Goal: Find specific page/section: Find specific page/section

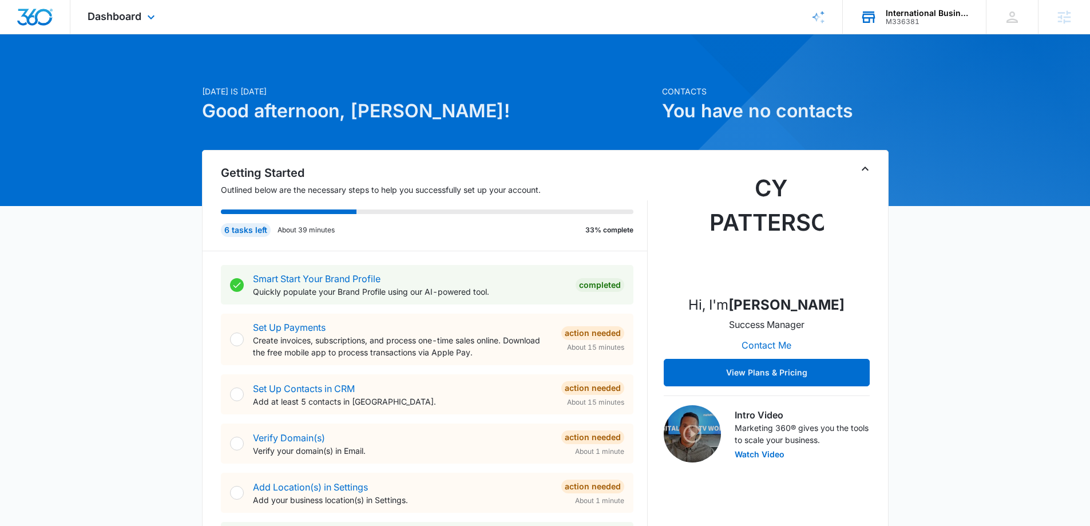
click at [907, 17] on div "International Business Consulting" at bounding box center [928, 13] width 84 height 9
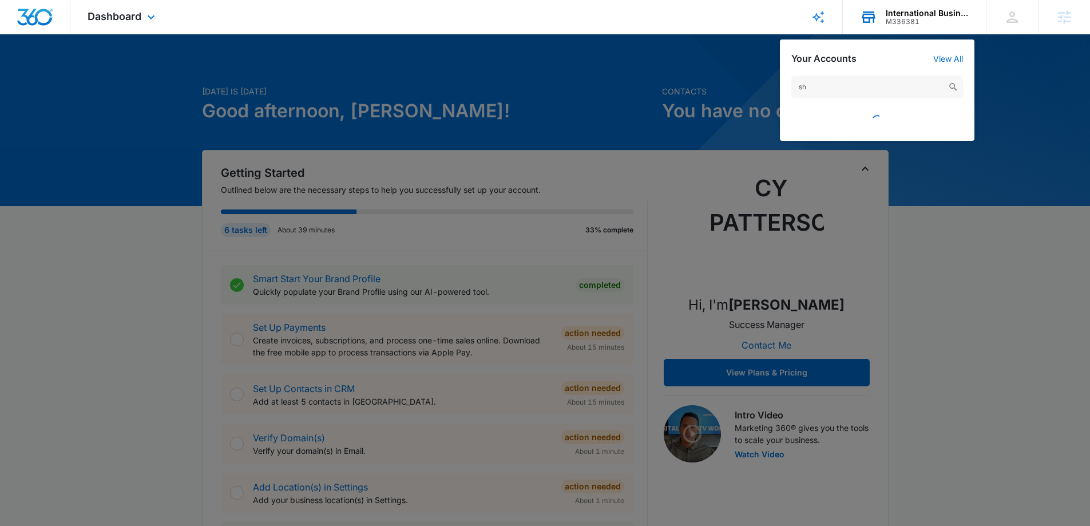
type input "s"
type input "shoremetal fabricators"
click at [886, 117] on span "Shoremetal Fabricators" at bounding box center [869, 117] width 93 height 9
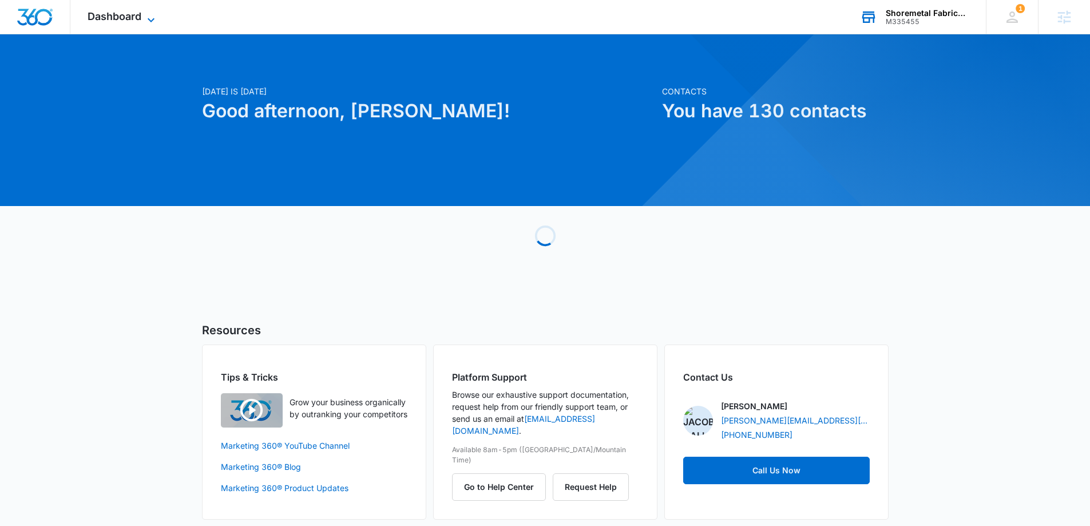
click at [150, 22] on icon at bounding box center [151, 20] width 14 height 14
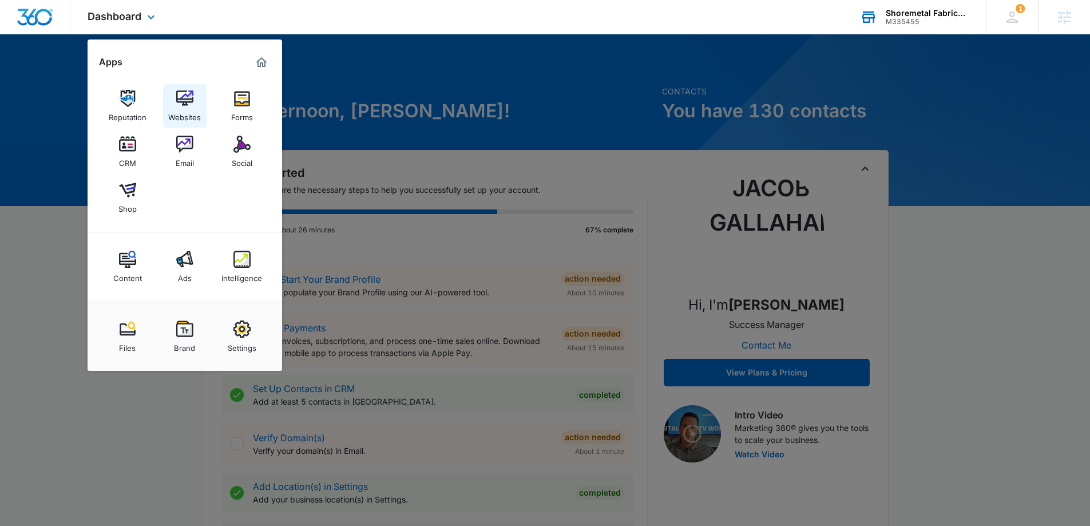
click at [183, 101] on img at bounding box center [184, 98] width 17 height 17
